Goal: Task Accomplishment & Management: Manage account settings

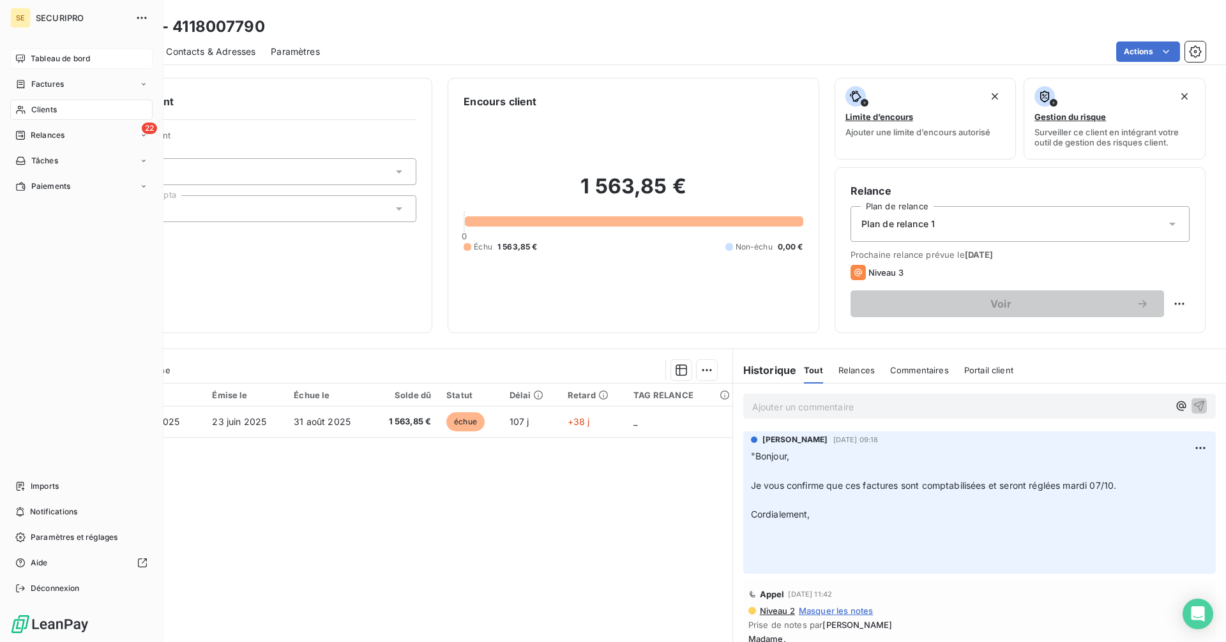
click at [31, 58] on span "Tableau de bord" at bounding box center [60, 58] width 59 height 11
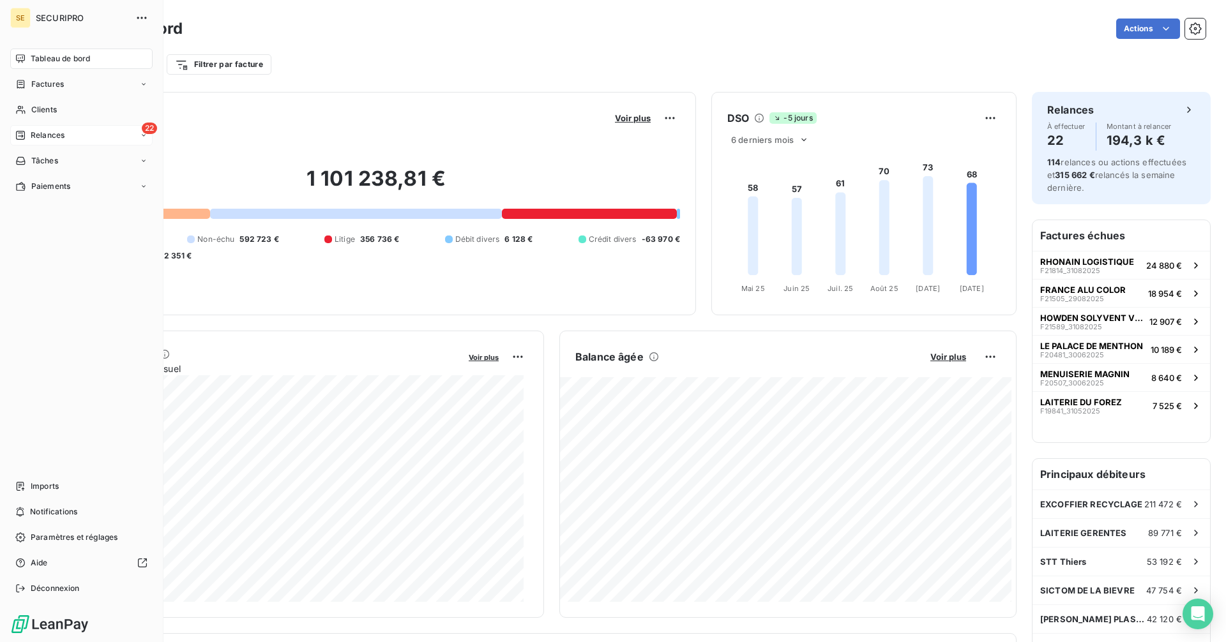
click at [28, 140] on div "Relances" at bounding box center [39, 135] width 49 height 11
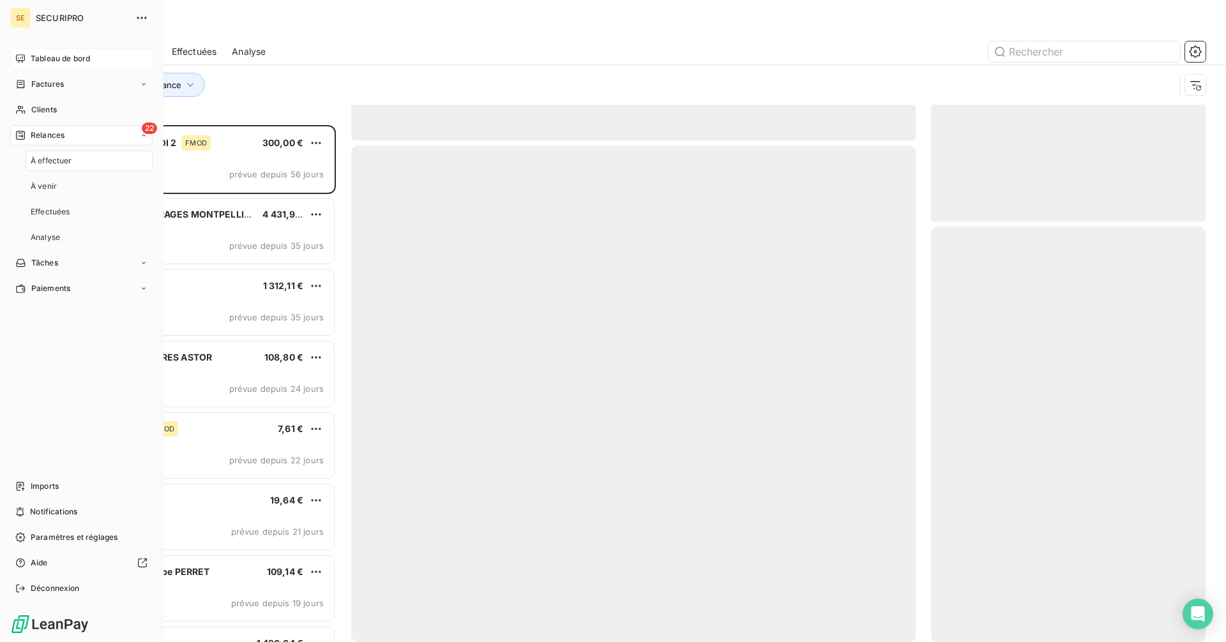
scroll to position [507, 265]
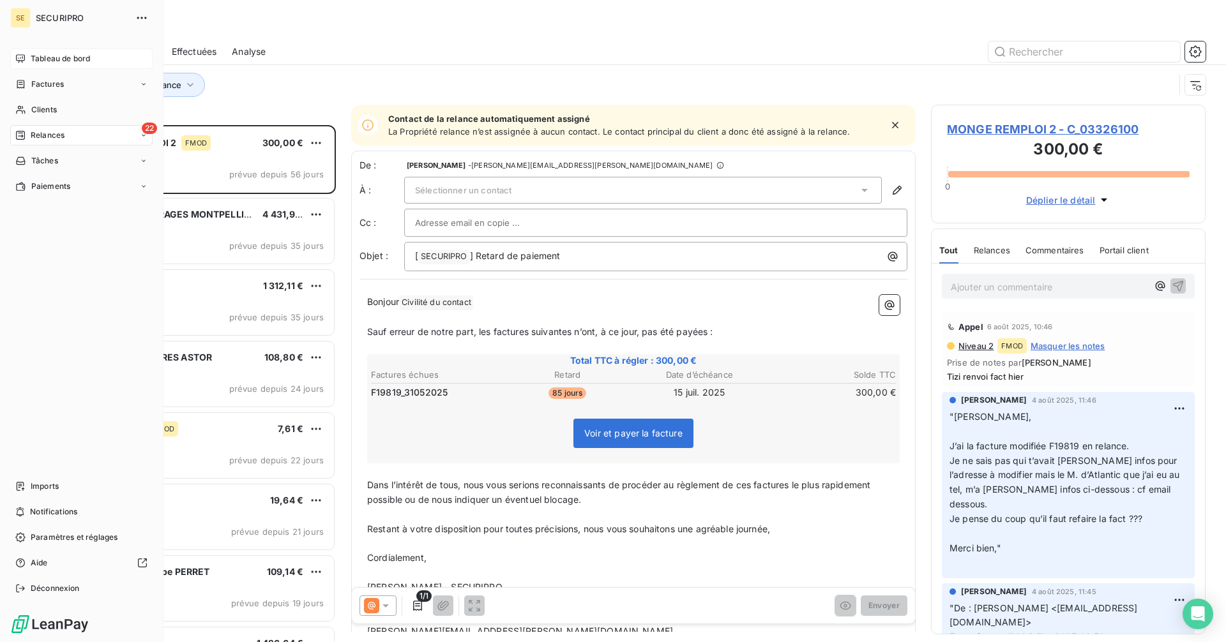
click at [26, 56] on div "Tableau de bord" at bounding box center [81, 59] width 142 height 20
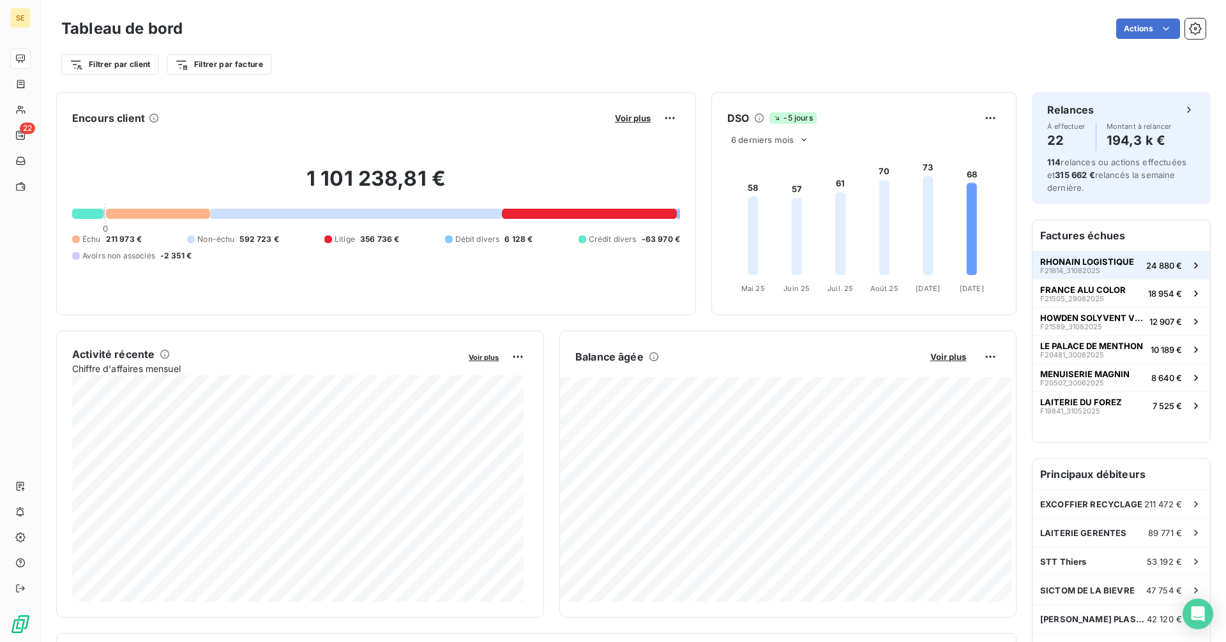
click at [1128, 262] on button "RHONAIN LOGISTIQUE F21814_31082025 24 880 €" at bounding box center [1120, 265] width 177 height 28
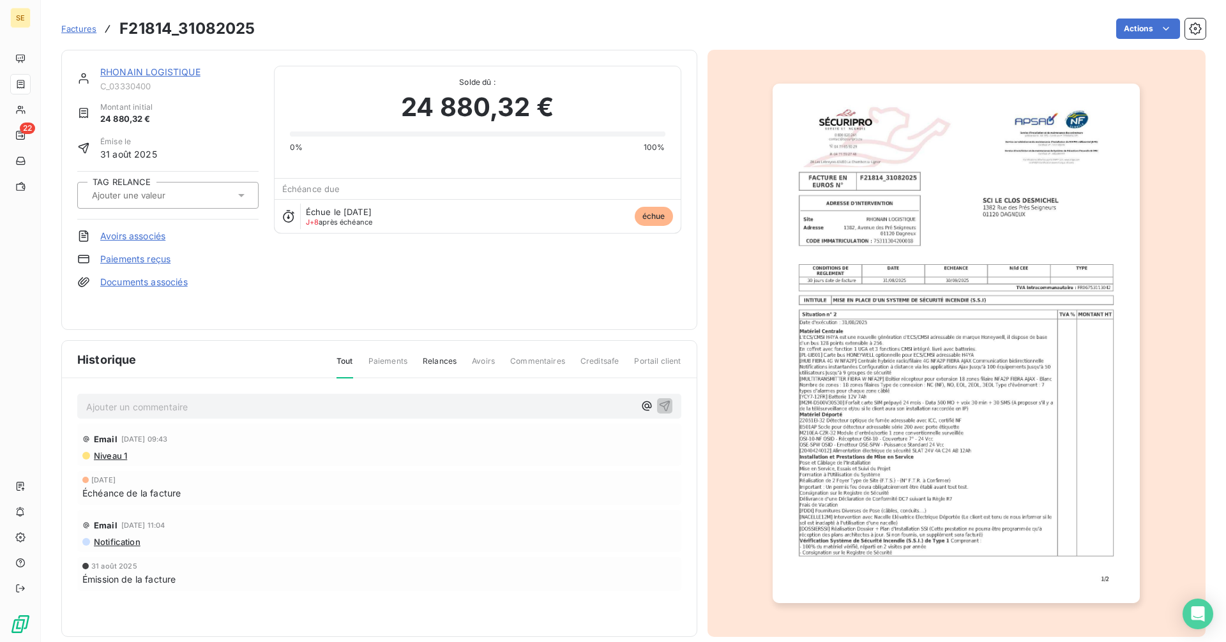
click at [160, 72] on link "RHONAIN LOGISTIQUE" at bounding box center [150, 71] width 100 height 11
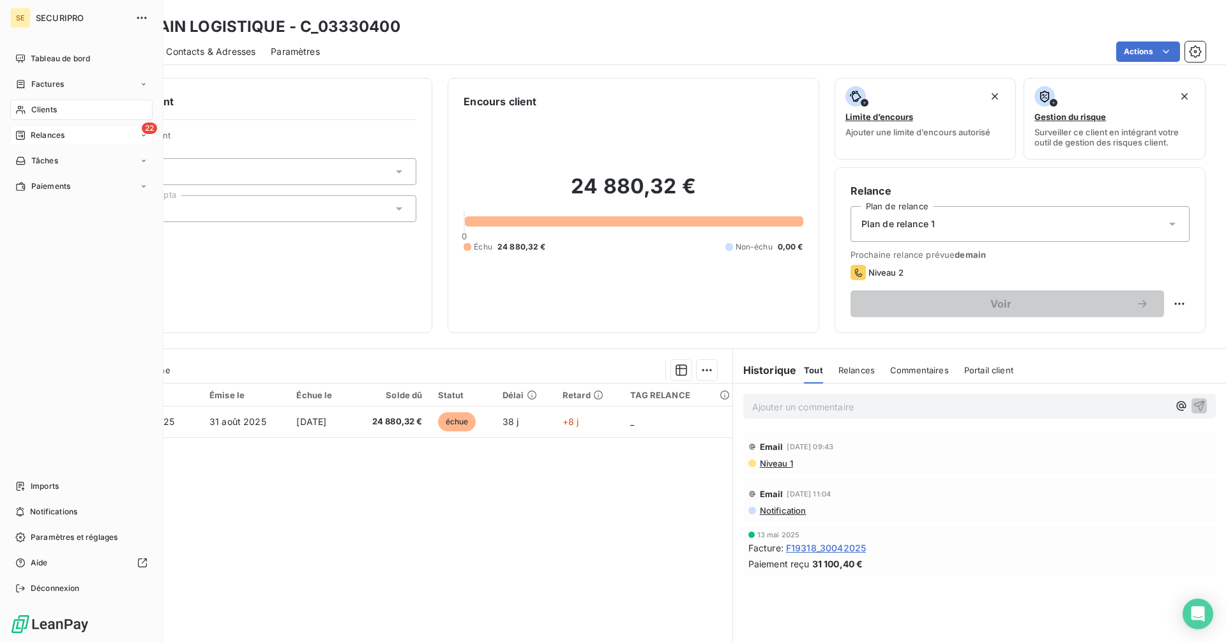
click at [34, 135] on span "Relances" at bounding box center [48, 135] width 34 height 11
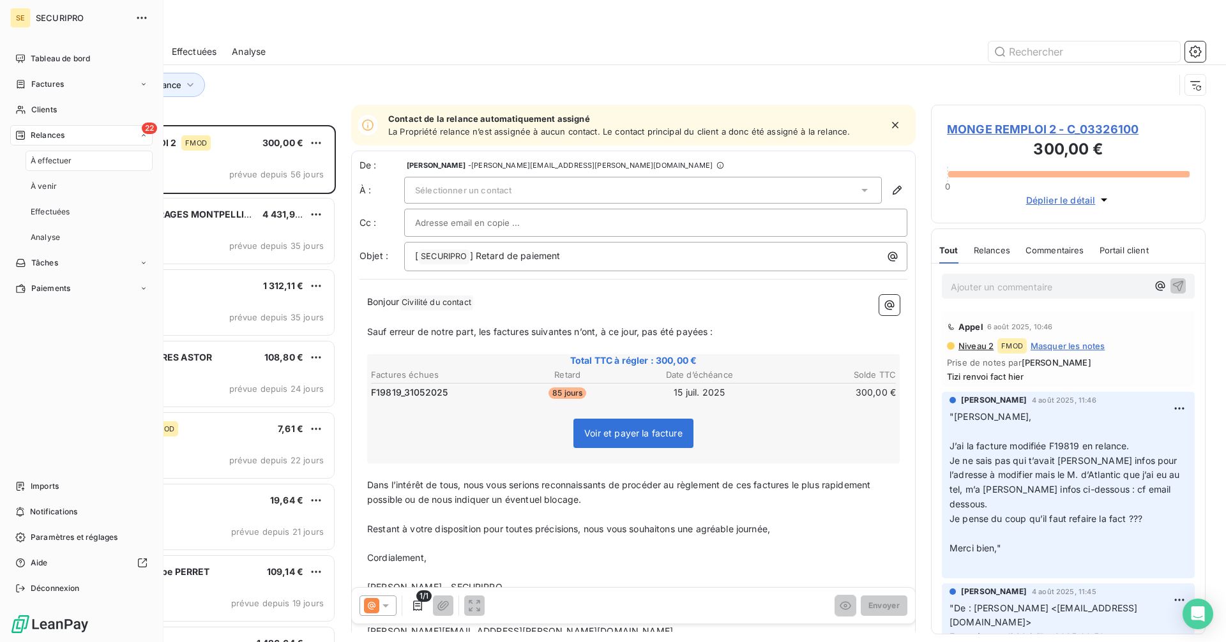
scroll to position [507, 265]
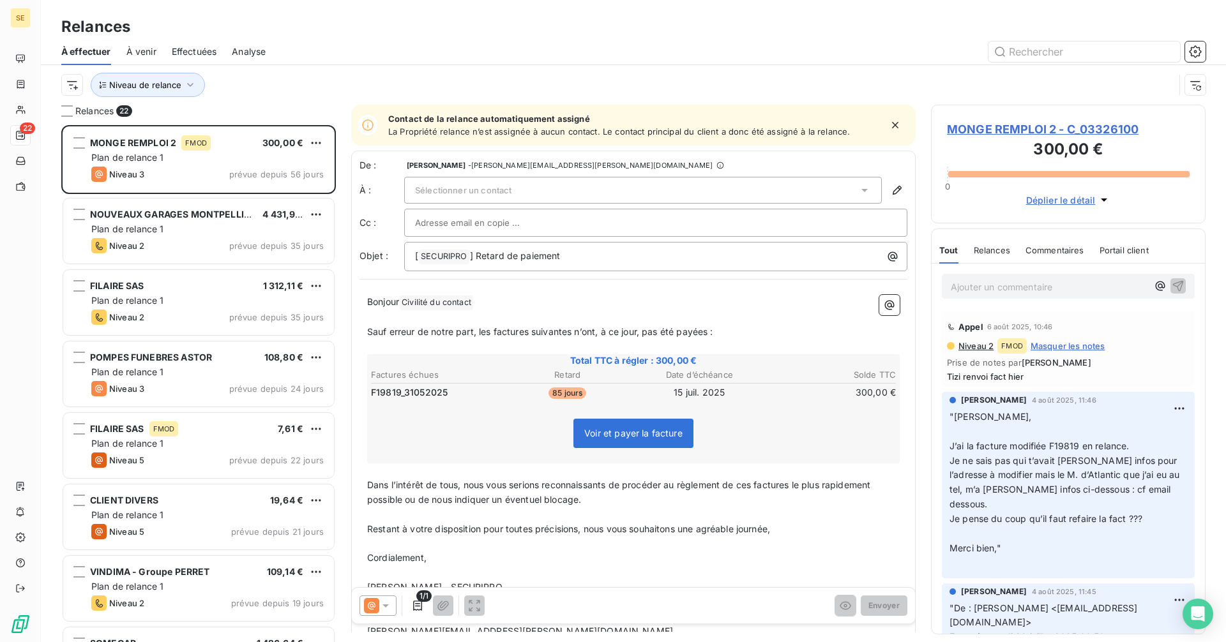
click at [149, 47] on span "À venir" at bounding box center [141, 51] width 30 height 13
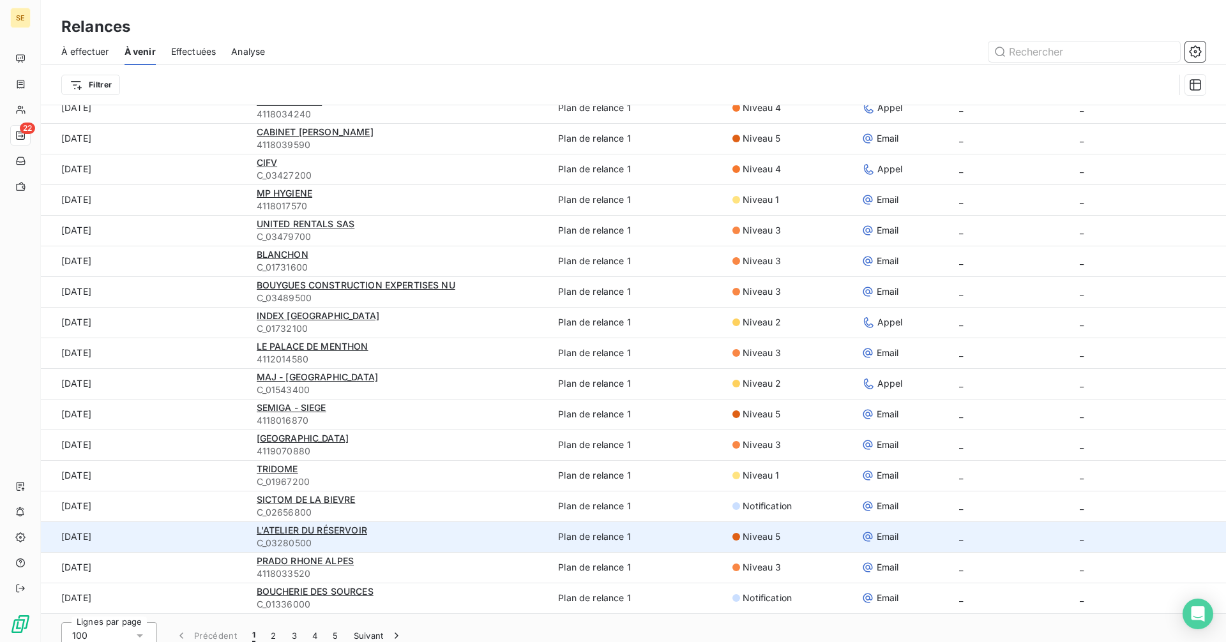
scroll to position [43, 0]
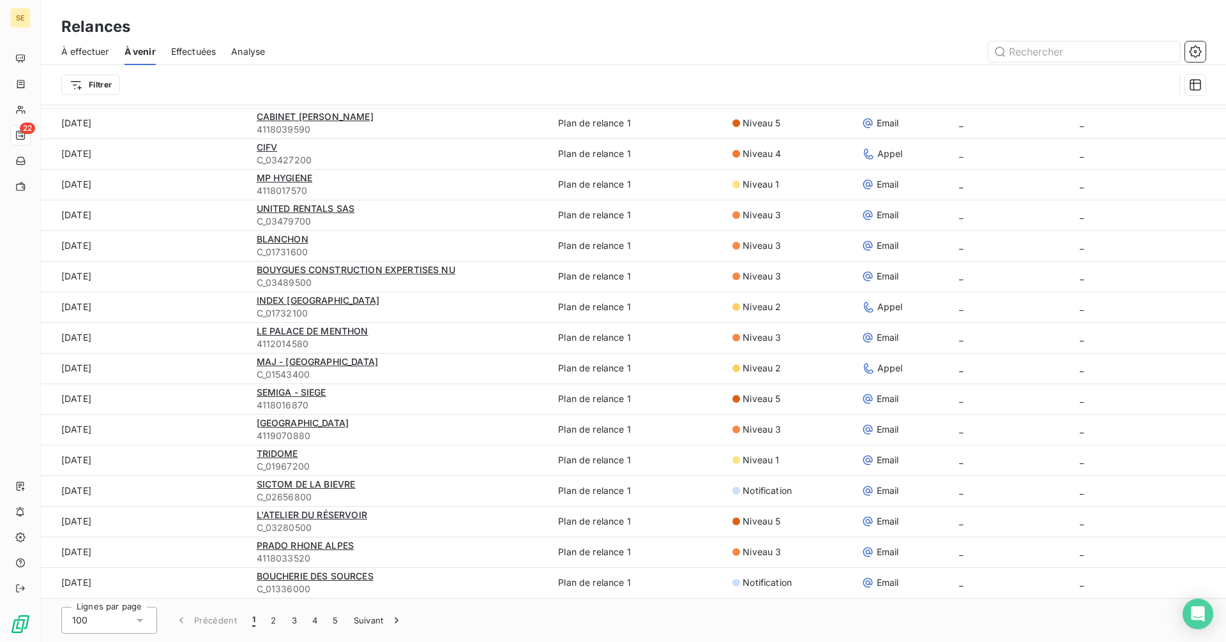
click at [140, 617] on icon at bounding box center [139, 620] width 13 height 13
click at [105, 545] on li "25" at bounding box center [109, 547] width 96 height 23
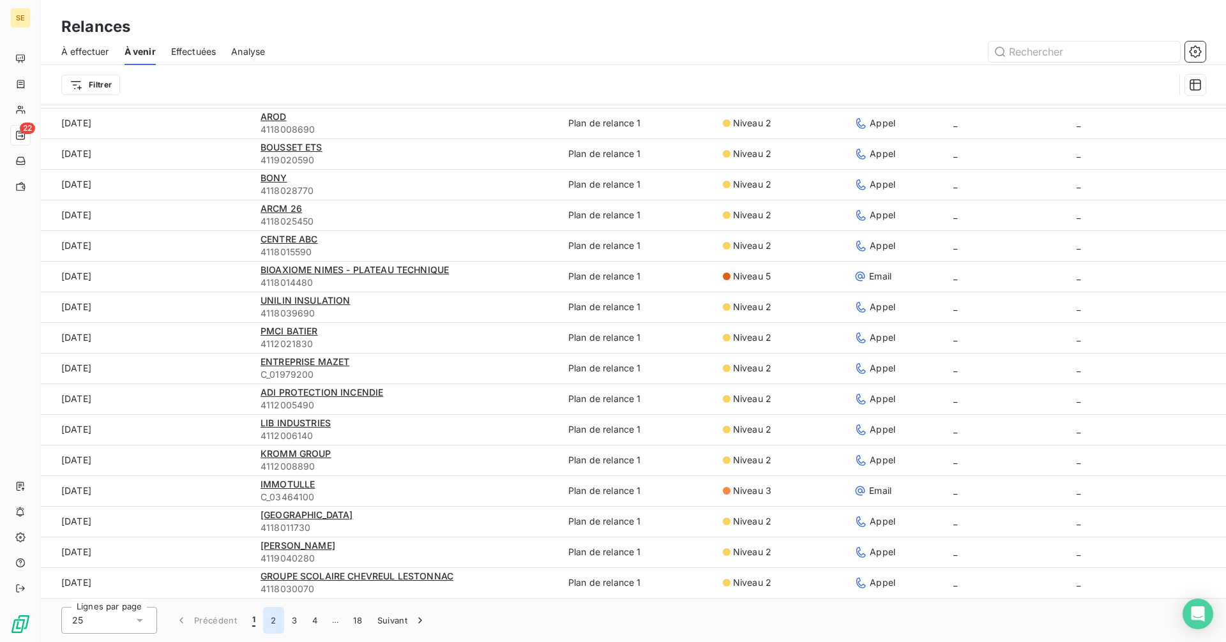
click at [273, 621] on button "2" at bounding box center [273, 620] width 20 height 27
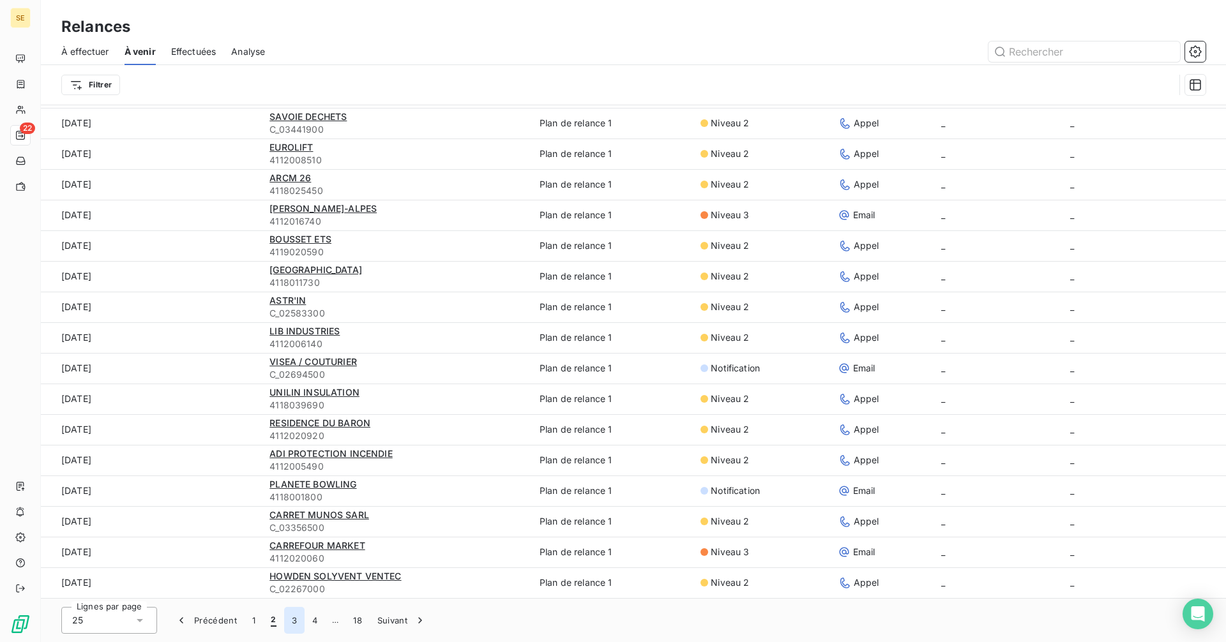
click at [290, 618] on button "3" at bounding box center [294, 620] width 20 height 27
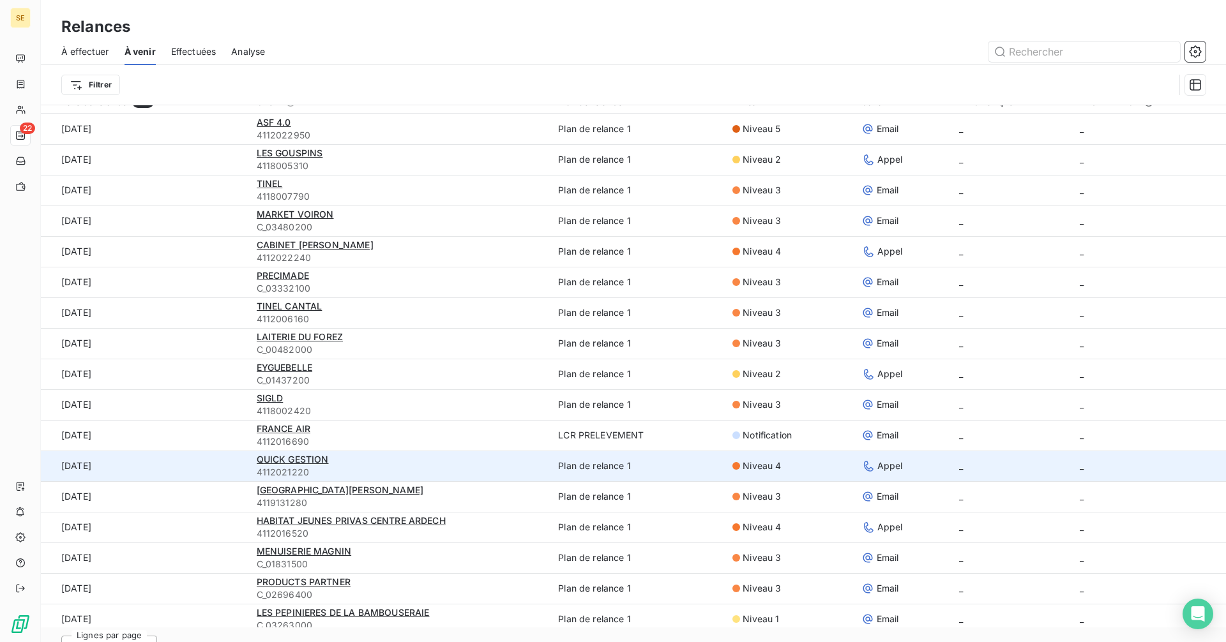
scroll to position [0, 0]
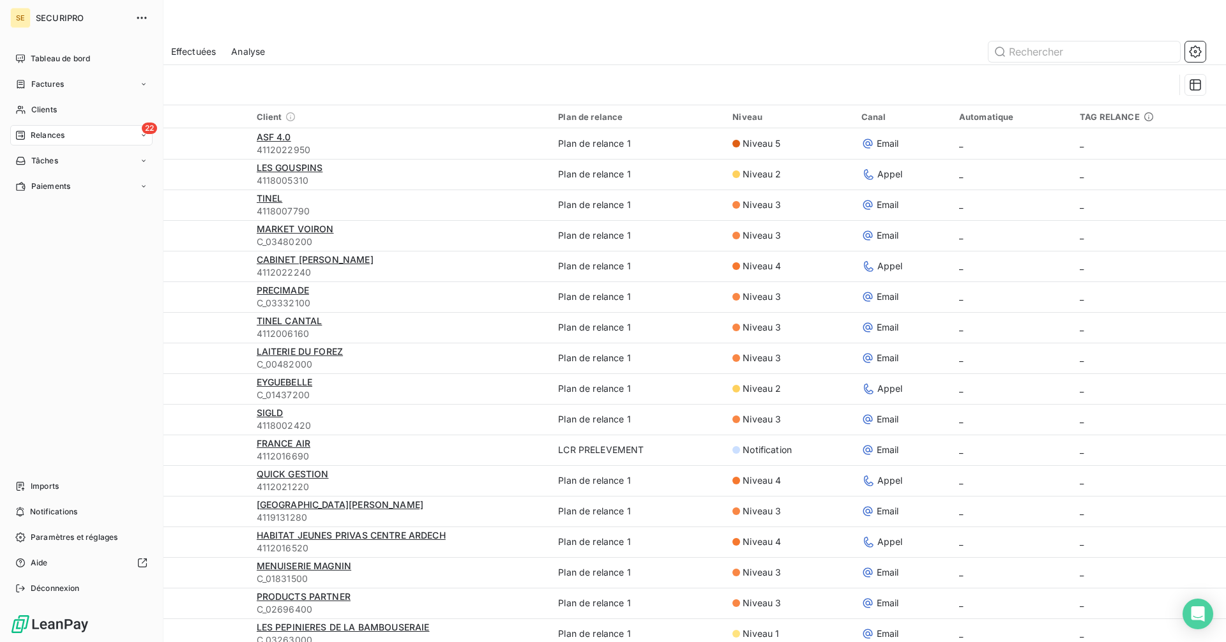
click at [20, 48] on div "SE SECURIPRO Tableau de bord Factures Clients 22 Relances Tâches Paiements Impo…" at bounding box center [81, 321] width 163 height 642
click at [20, 53] on div "Tableau de bord" at bounding box center [81, 59] width 142 height 20
